Goal: Find specific page/section: Find specific page/section

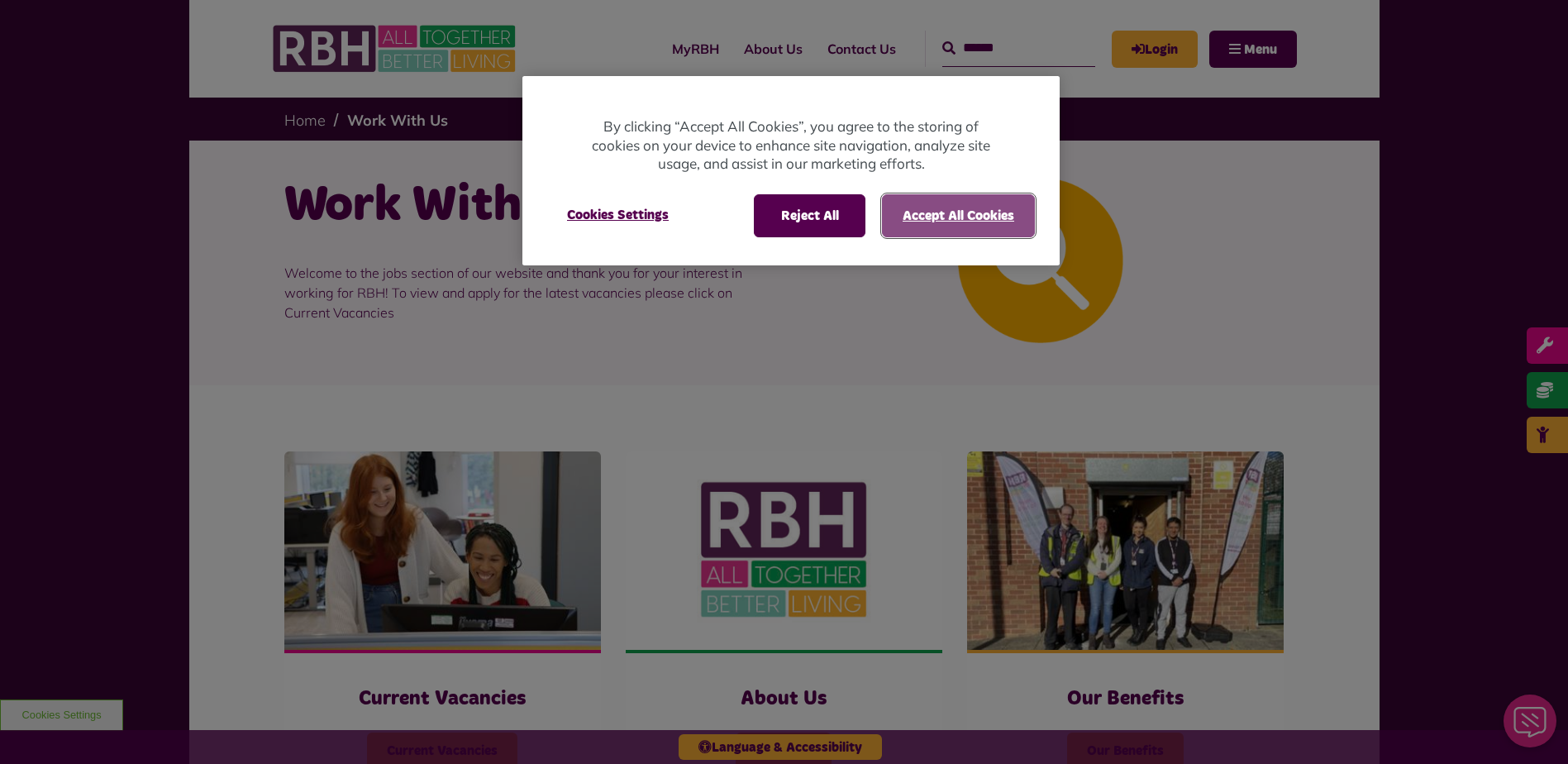
click at [954, 211] on button "Accept All Cookies" at bounding box center [959, 215] width 153 height 43
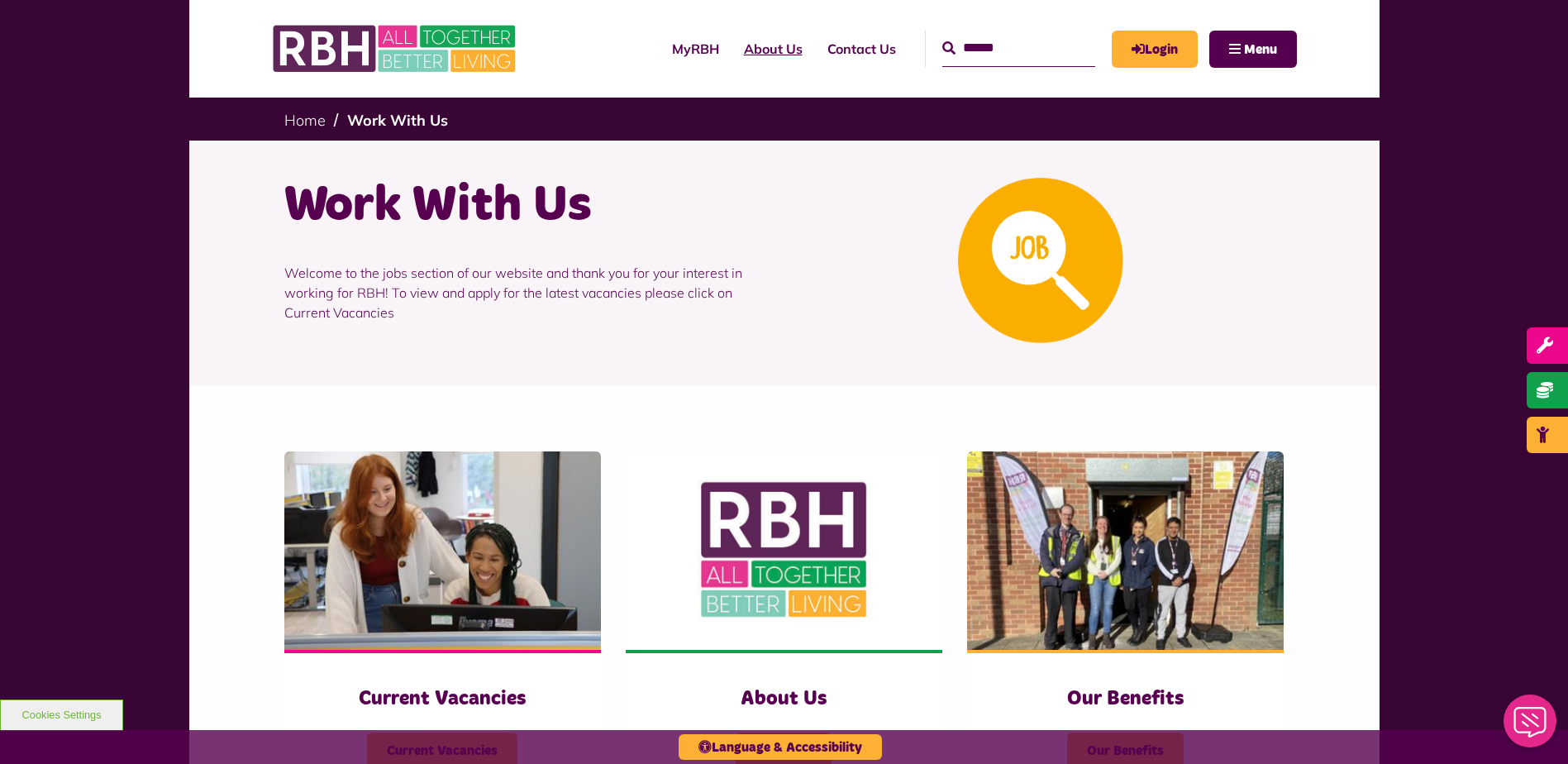
click at [748, 46] on link "About Us" at bounding box center [772, 49] width 83 height 45
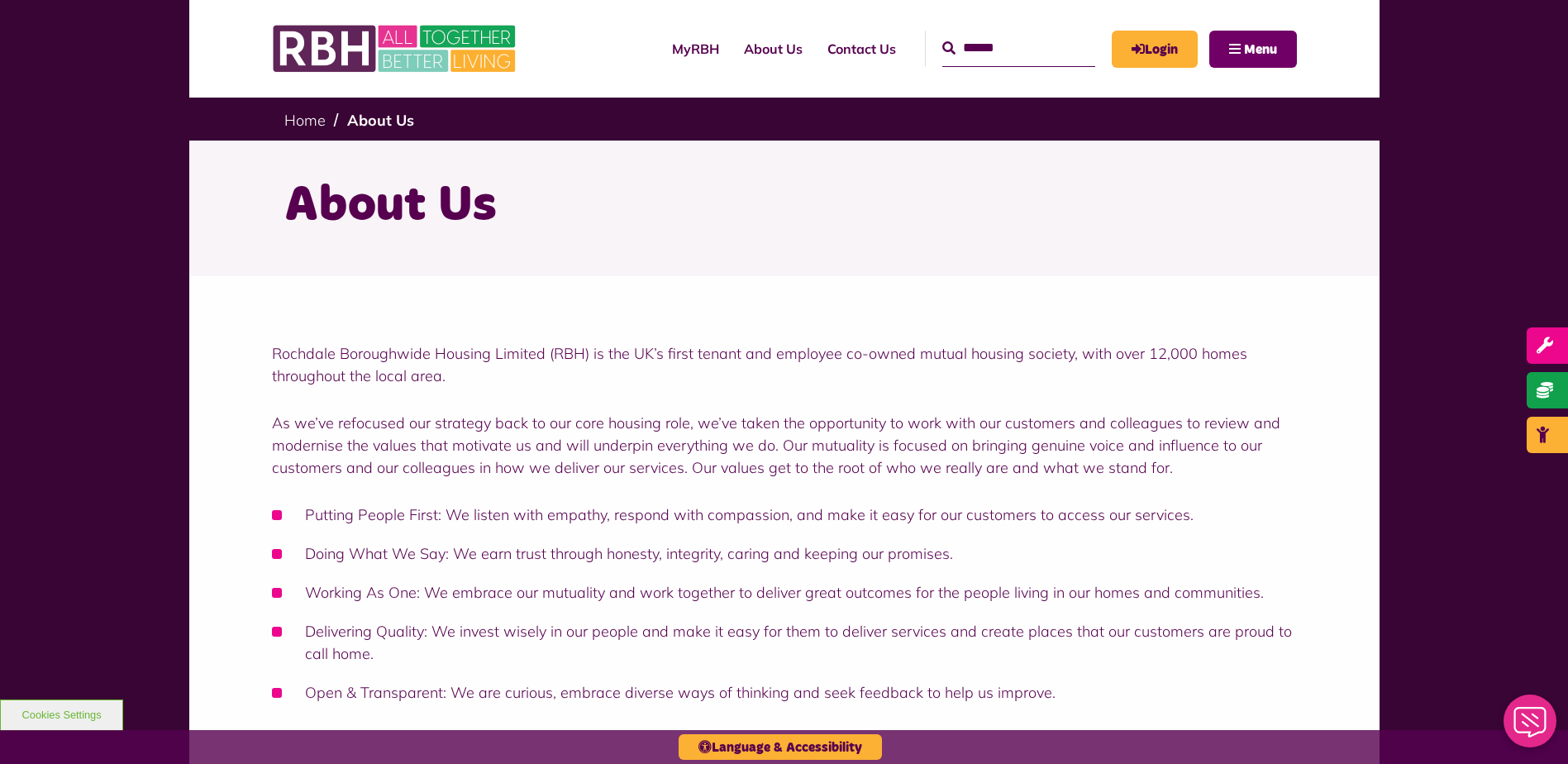
click at [1250, 43] on span "Menu" at bounding box center [1260, 49] width 33 height 13
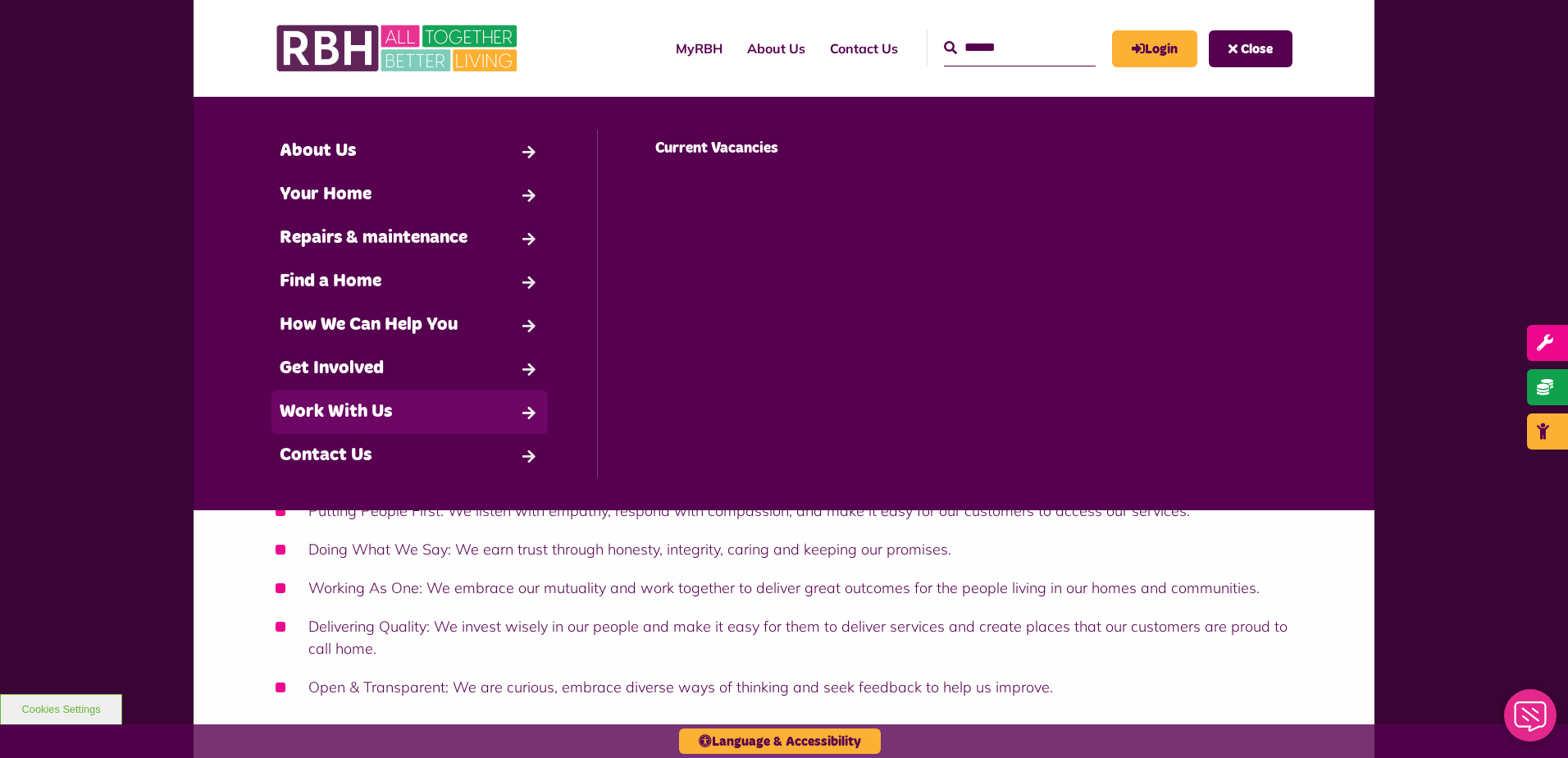
click at [405, 414] on link "Work With Us" at bounding box center [409, 412] width 277 height 43
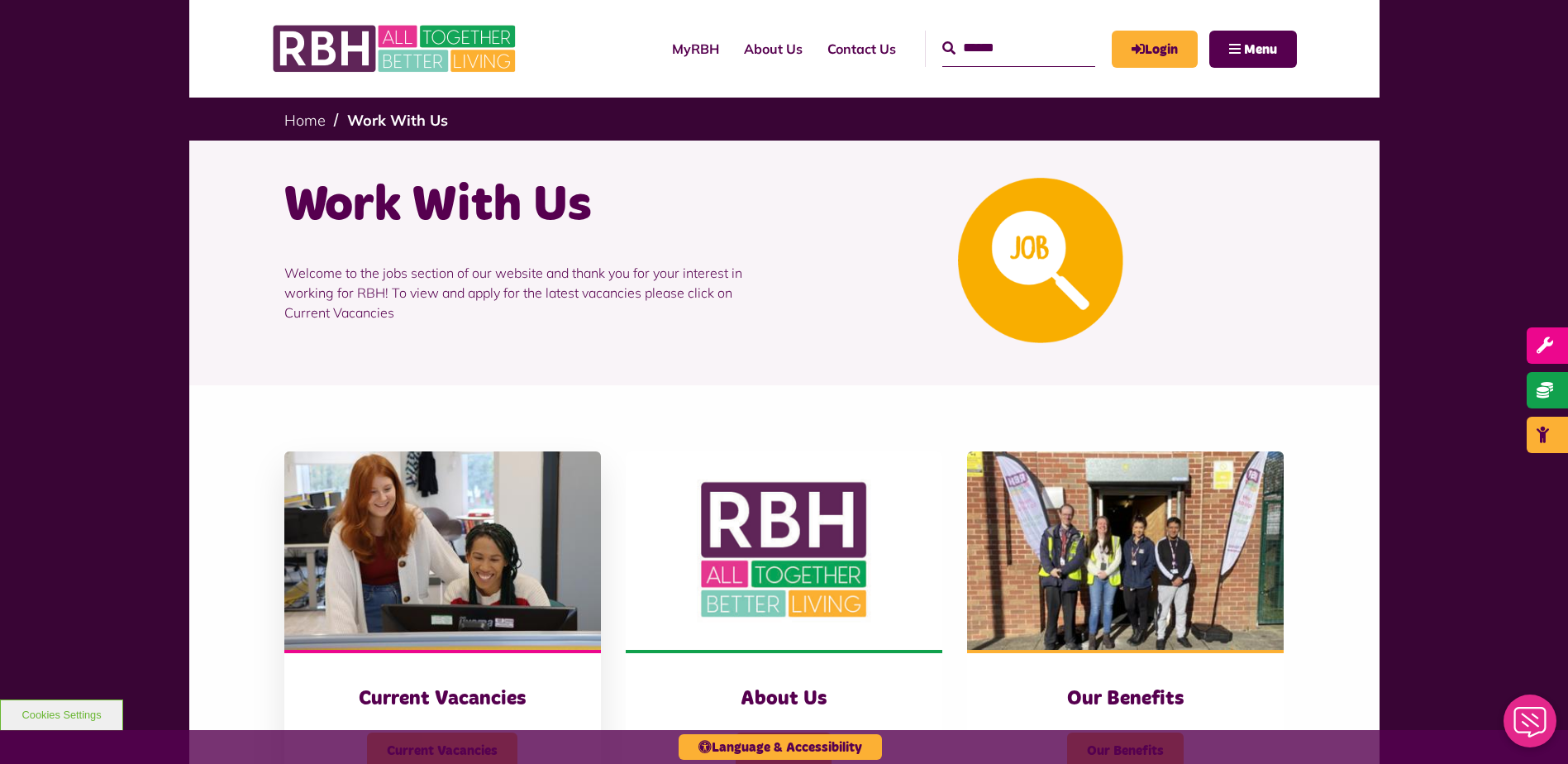
click at [490, 567] on img at bounding box center [442, 550] width 316 height 199
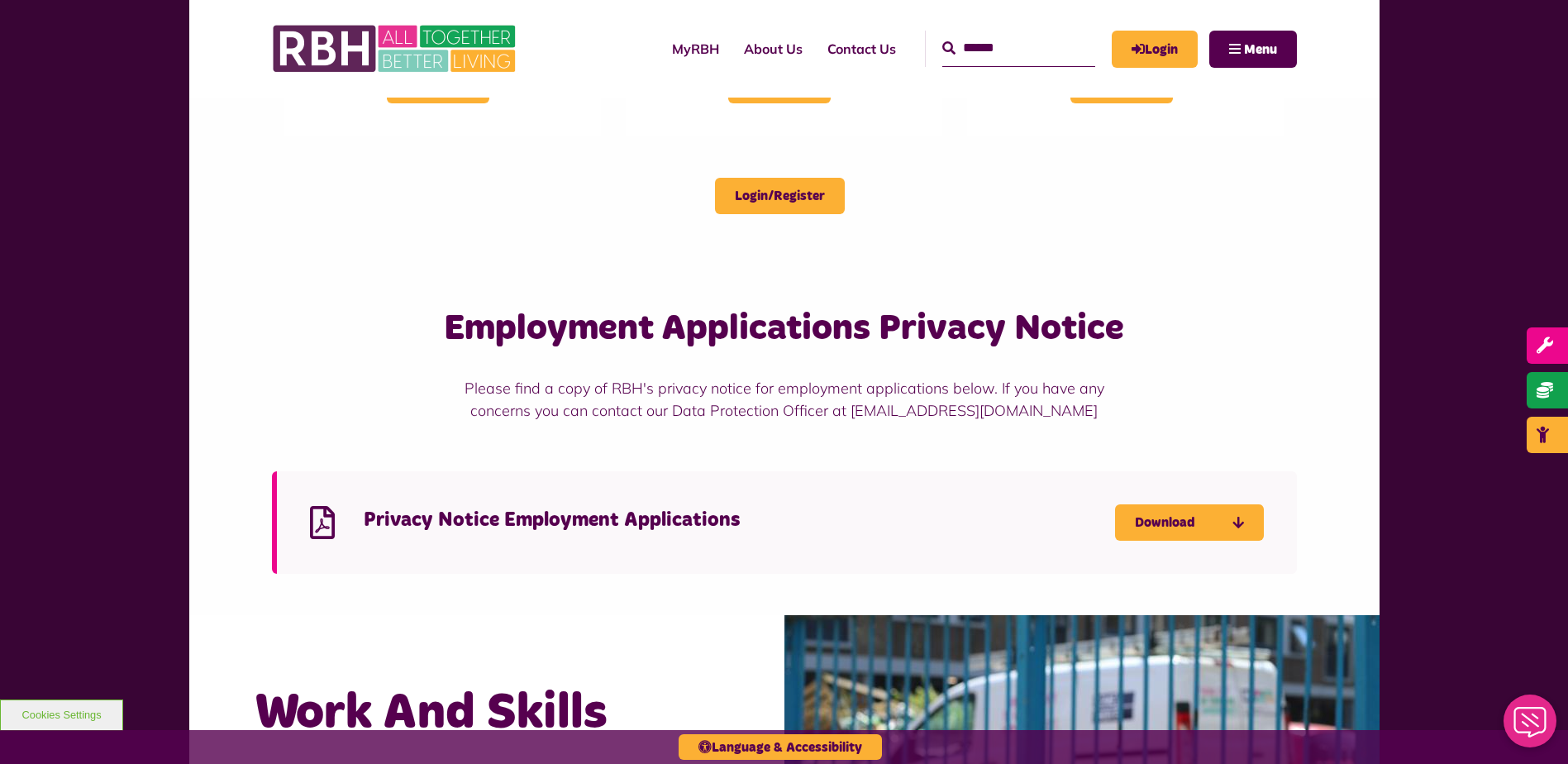
scroll to position [728, 0]
